Goal: Find specific page/section: Find specific page/section

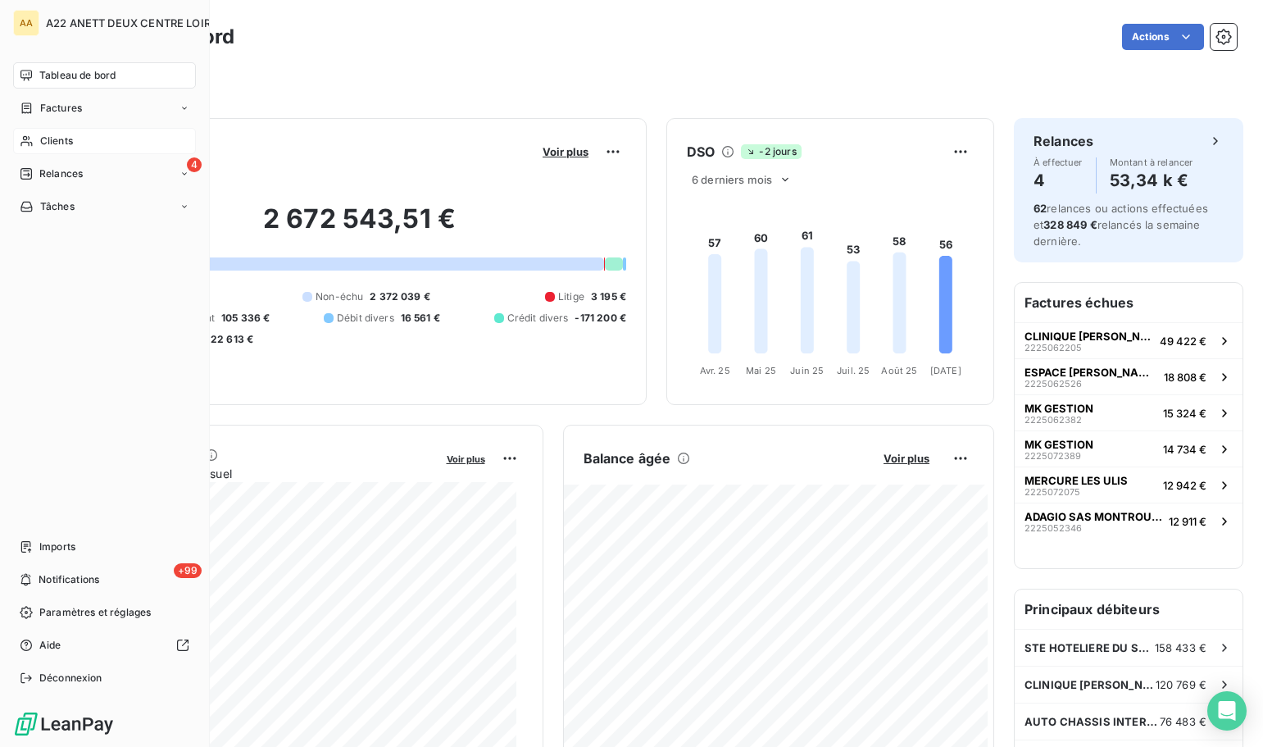
click at [43, 149] on div "Clients" at bounding box center [104, 141] width 183 height 26
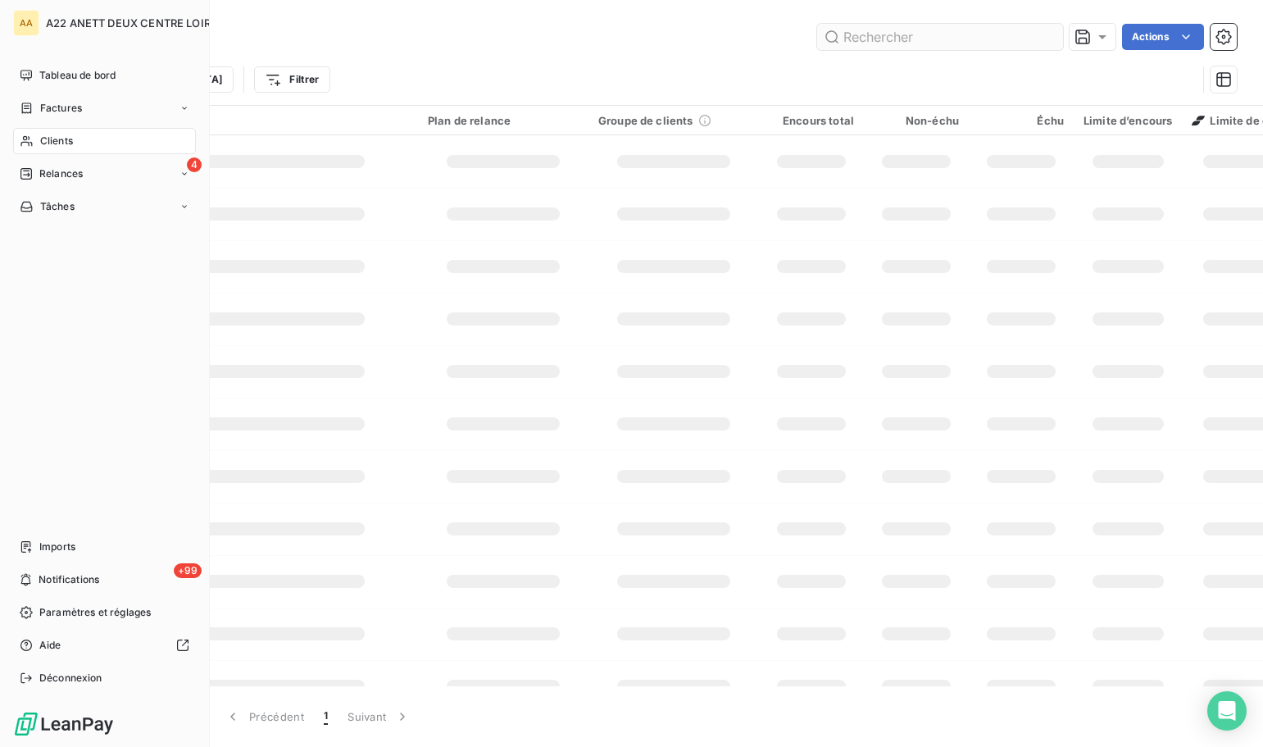
click at [39, 131] on div "Clients" at bounding box center [104, 141] width 183 height 26
click at [917, 30] on input "text" at bounding box center [940, 37] width 246 height 26
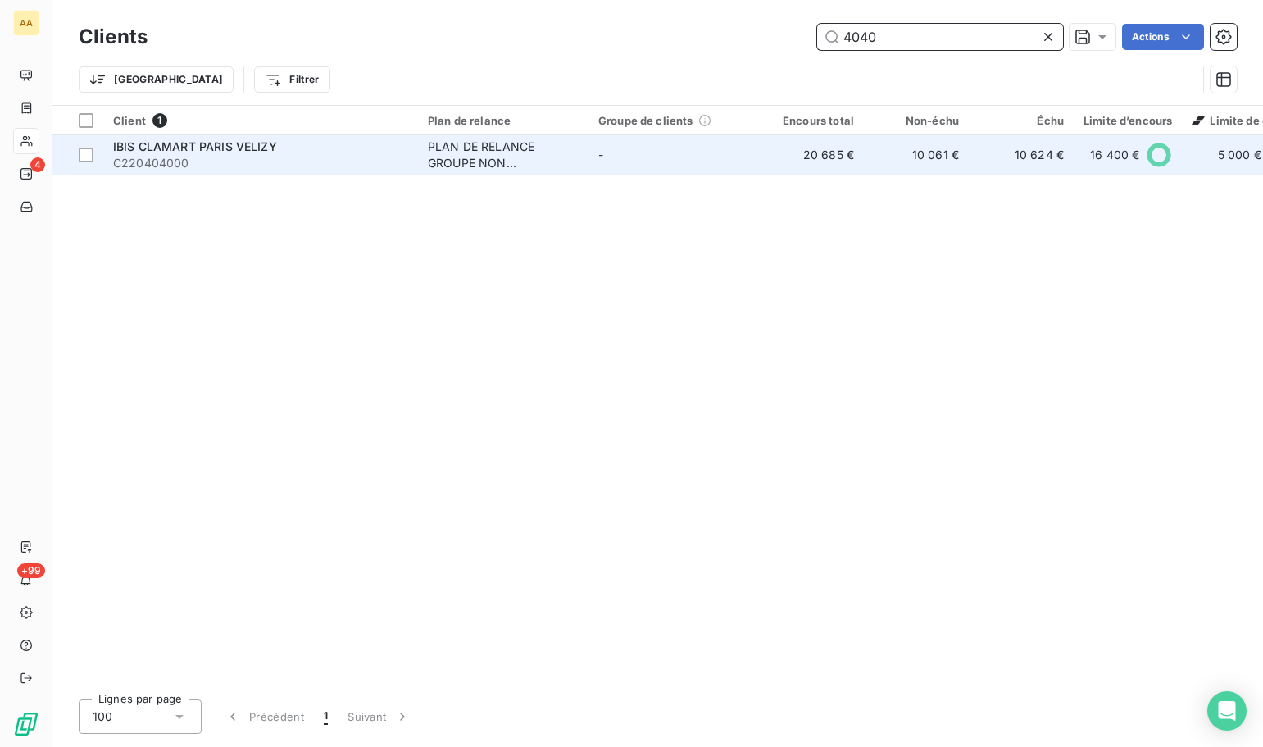
type input "4040"
click at [439, 149] on div "PLAN DE RELANCE GROUPE NON AUTOMATIQUE" at bounding box center [503, 155] width 151 height 33
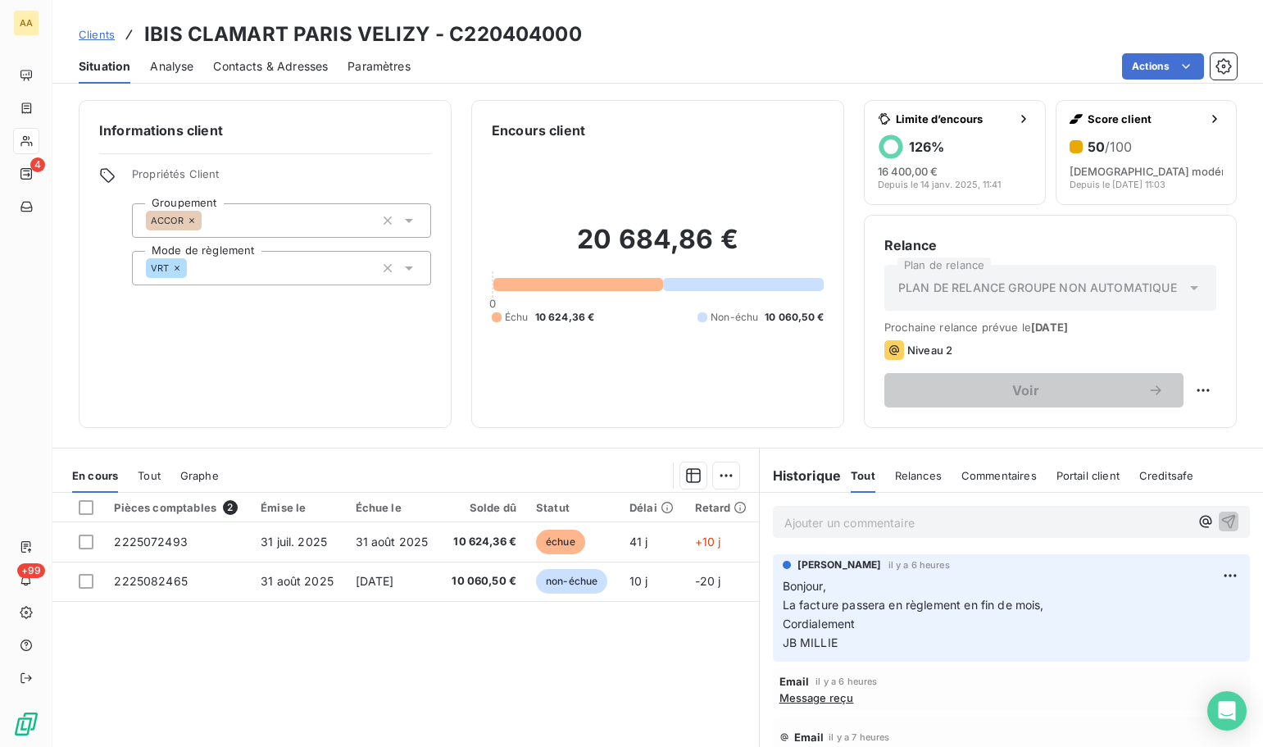
drag, startPoint x: 472, startPoint y: 712, endPoint x: 481, endPoint y: 704, distance: 12.2
click at [476, 709] on div "Pièces comptables 2 Émise le Échue le Solde dû Statut Délai Retard 2225072493 […" at bounding box center [405, 651] width 707 height 316
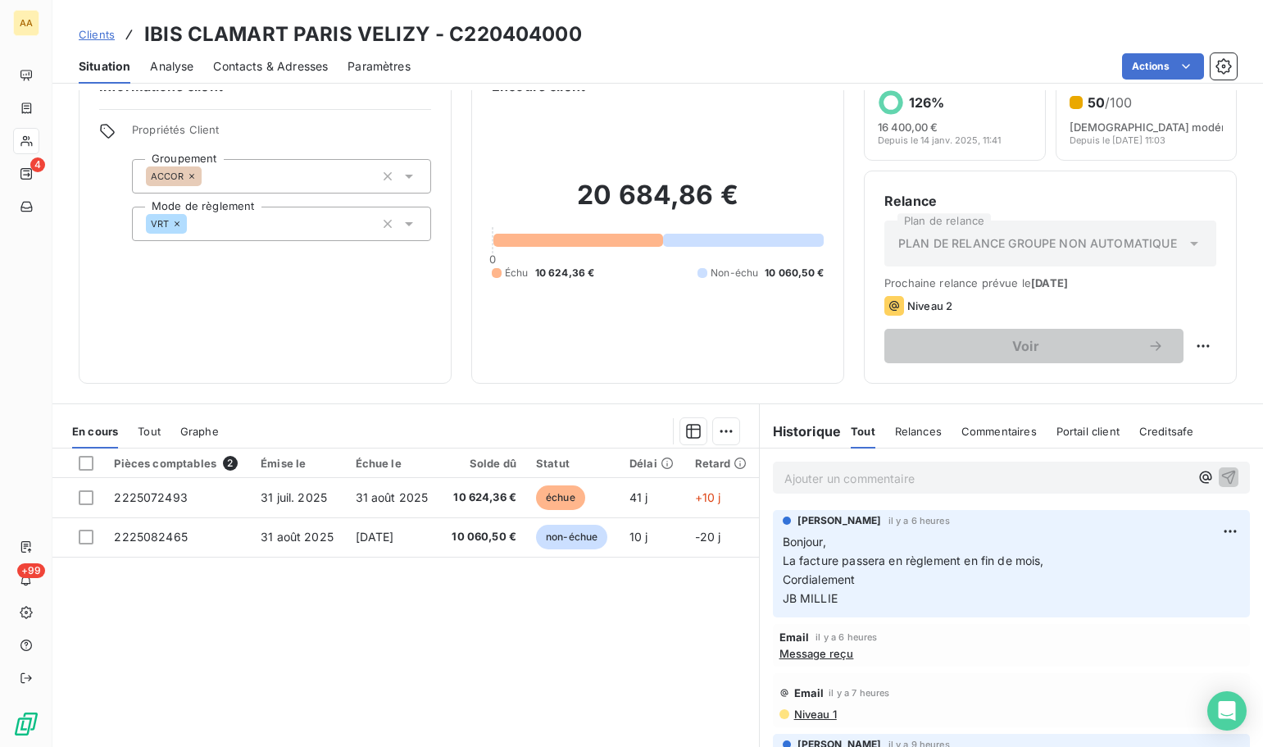
scroll to position [82, 0]
